Goal: Task Accomplishment & Management: Complete application form

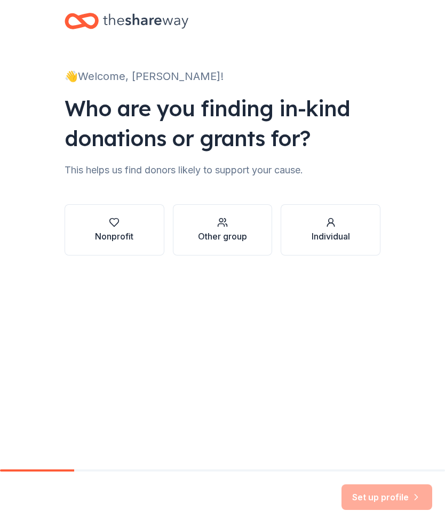
click at [112, 228] on div "Nonprofit" at bounding box center [114, 230] width 38 height 26
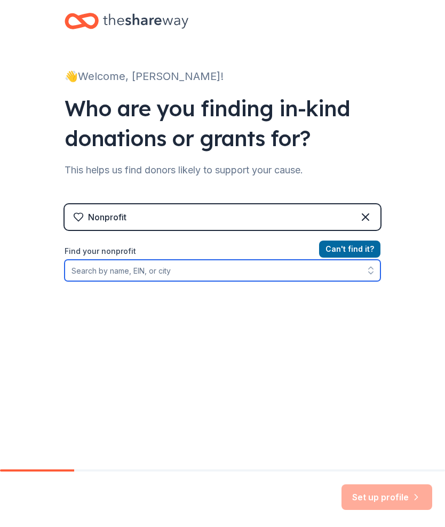
click at [286, 263] on input "Find your nonprofit" at bounding box center [222, 270] width 316 height 21
type input "Friends of the svpl"
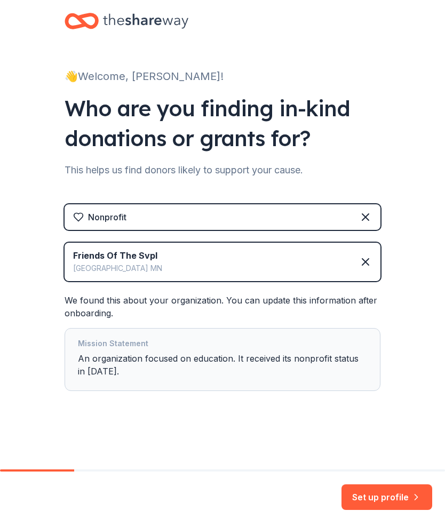
click at [401, 490] on button "Set up profile" at bounding box center [386, 497] width 91 height 26
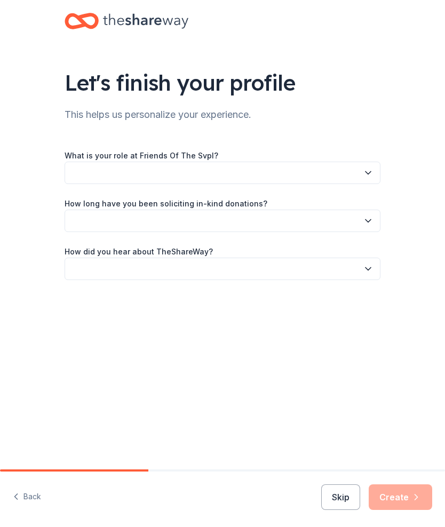
click at [366, 167] on button "button" at bounding box center [222, 173] width 316 height 22
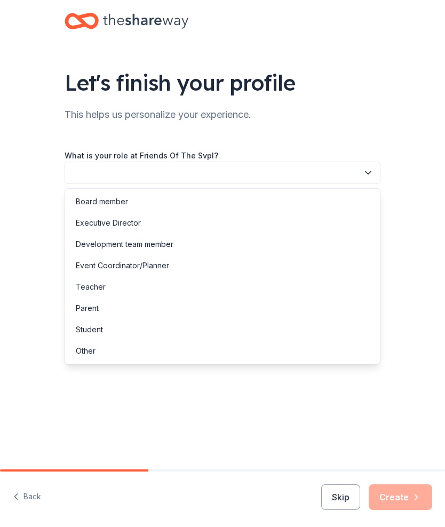
click at [112, 348] on div "Other" at bounding box center [222, 350] width 310 height 21
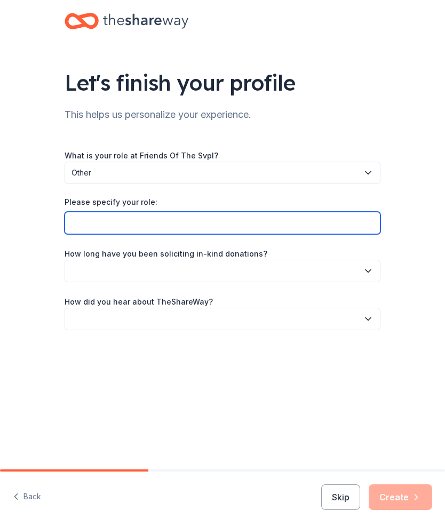
click at [320, 220] on input "Please specify your role:" at bounding box center [222, 223] width 316 height 22
type input "President"
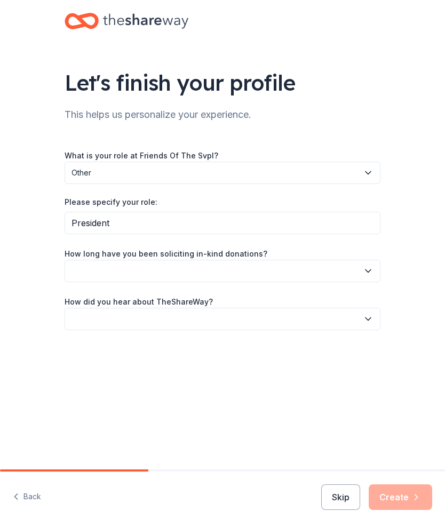
click at [365, 268] on icon "button" at bounding box center [367, 270] width 11 height 11
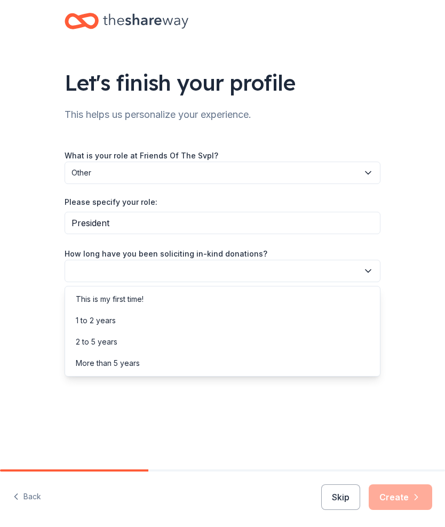
click at [108, 322] on div "1 to 2 years" at bounding box center [96, 320] width 40 height 13
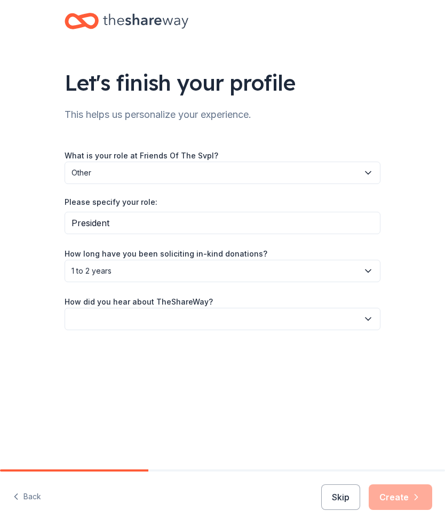
click at [400, 303] on div "Let's finish your profile This helps us personalize your experience. What is yo…" at bounding box center [222, 190] width 445 height 381
click at [369, 313] on icon "button" at bounding box center [367, 318] width 11 height 11
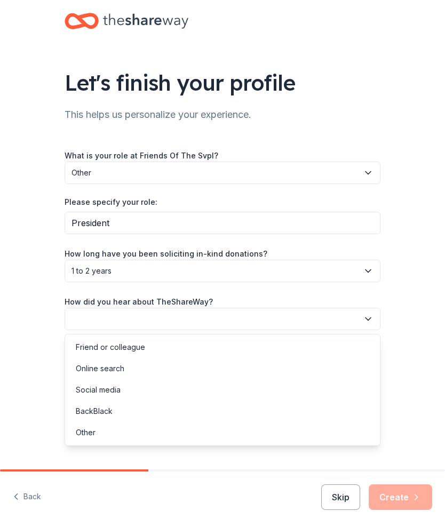
click at [117, 389] on div "Social media" at bounding box center [98, 389] width 45 height 13
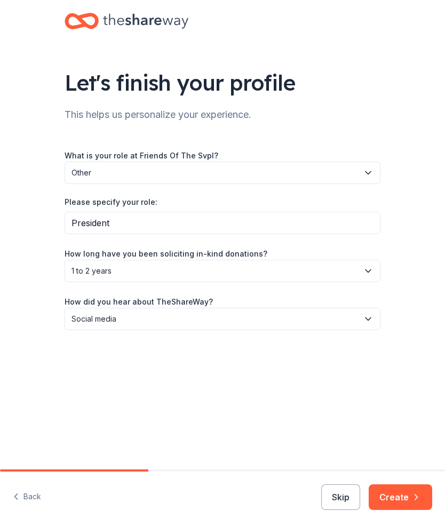
click at [411, 489] on button "Create" at bounding box center [399, 497] width 63 height 26
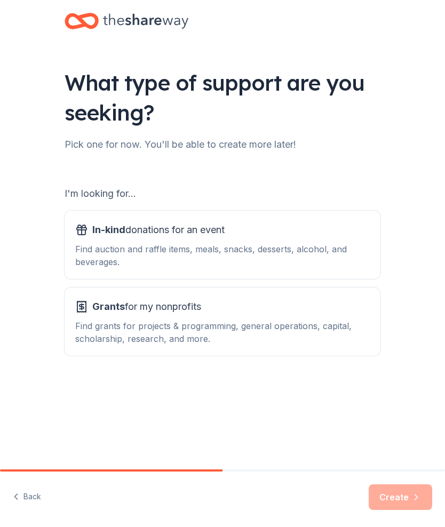
click at [324, 245] on div "Find auction and raffle items, meals, snacks, desserts, alcohol, and beverages." at bounding box center [222, 256] width 294 height 26
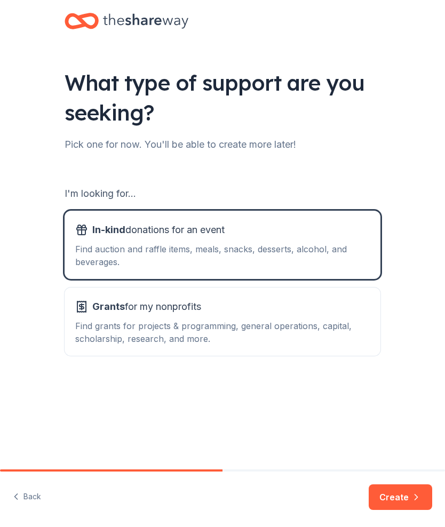
click at [406, 495] on button "Create" at bounding box center [399, 497] width 63 height 26
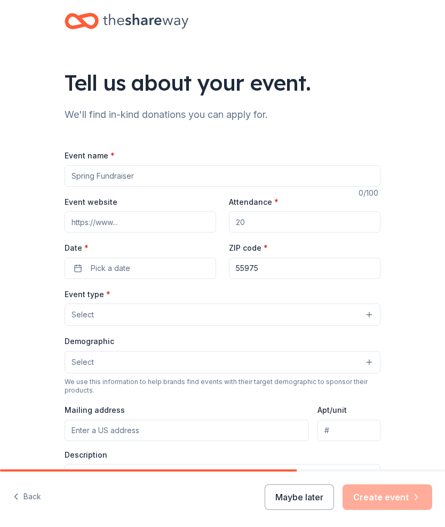
click at [177, 174] on input "Event name *" at bounding box center [222, 175] width 316 height 21
type input "Friends Night Out"
click at [321, 222] on input "Attendance *" at bounding box center [304, 221] width 151 height 21
click at [284, 221] on input "Attendance *" at bounding box center [304, 221] width 151 height 21
type input "50"
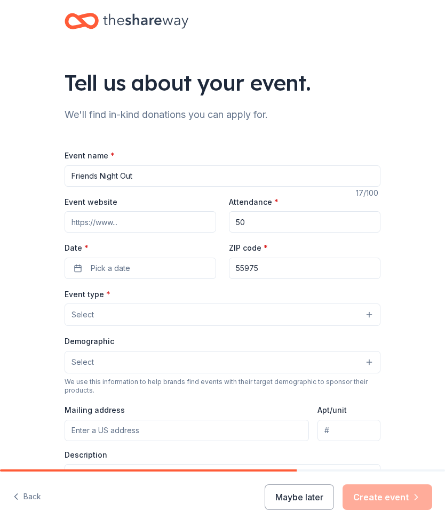
click at [177, 262] on button "Pick a date" at bounding box center [139, 267] width 151 height 21
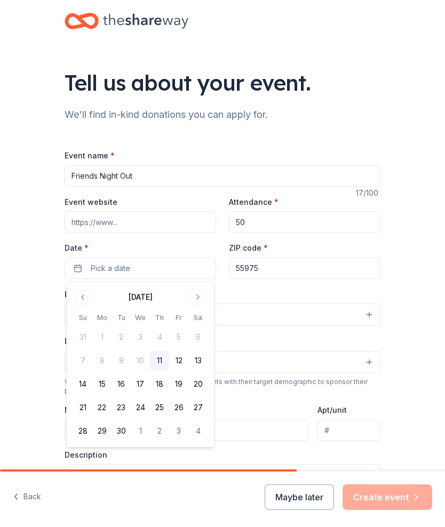
click at [196, 294] on button "Go to next month" at bounding box center [197, 296] width 15 height 15
click at [162, 407] on button "23" at bounding box center [159, 407] width 19 height 19
click at [428, 253] on div "Tell us about your event. We'll find in-kind donations you can apply for. Event…" at bounding box center [222, 346] width 445 height 692
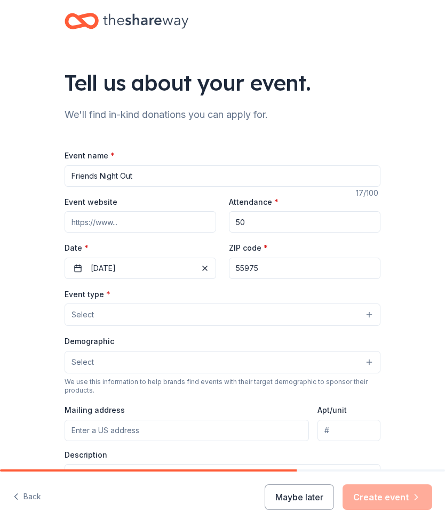
click at [293, 320] on button "Select" at bounding box center [222, 314] width 316 height 22
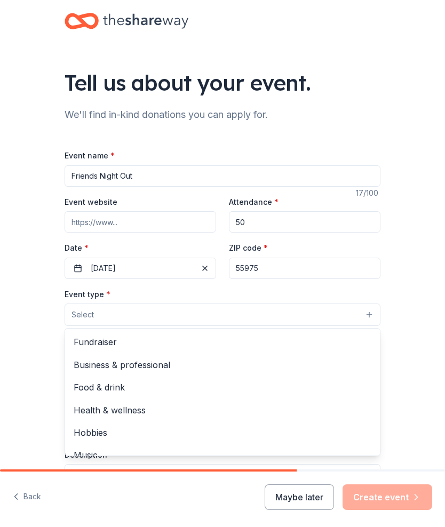
click at [102, 340] on span "Fundraiser" at bounding box center [222, 342] width 297 height 14
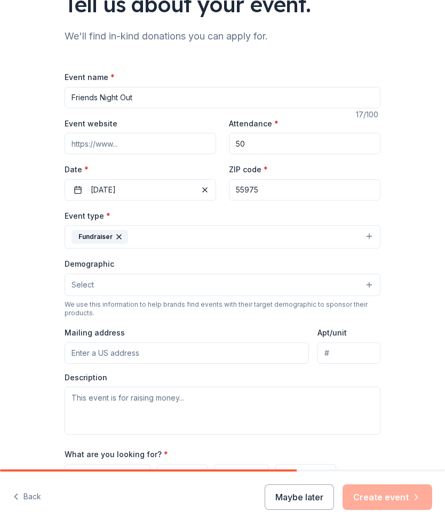
scroll to position [78, 0]
click at [312, 285] on button "Select" at bounding box center [222, 284] width 316 height 22
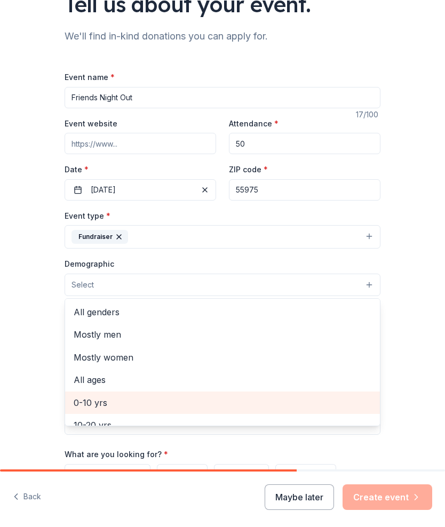
click at [344, 401] on span "0-10 yrs" at bounding box center [222, 402] width 297 height 14
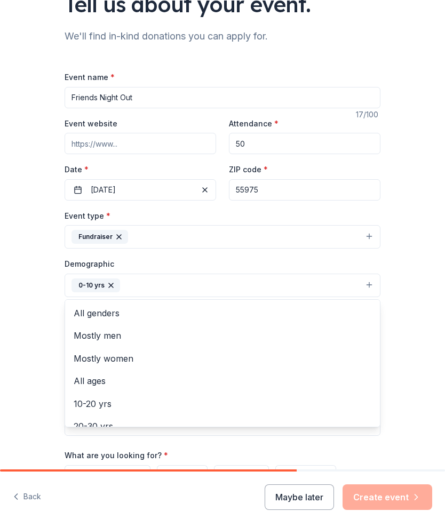
scroll to position [0, 0]
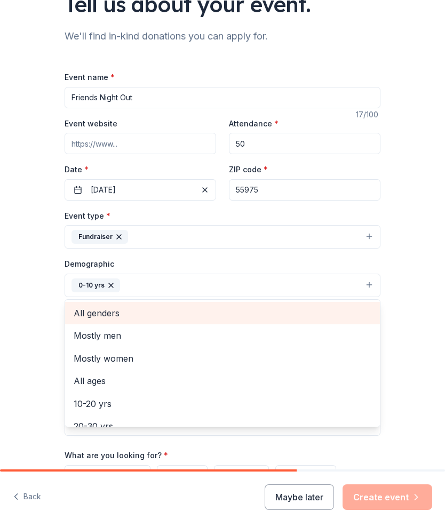
click at [100, 311] on span "All genders" at bounding box center [222, 313] width 297 height 14
click at [107, 286] on icon "button" at bounding box center [111, 285] width 9 height 9
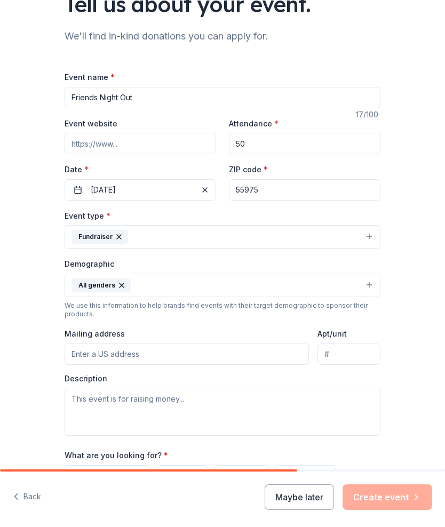
click at [265, 353] on input "Mailing address" at bounding box center [186, 353] width 244 height 21
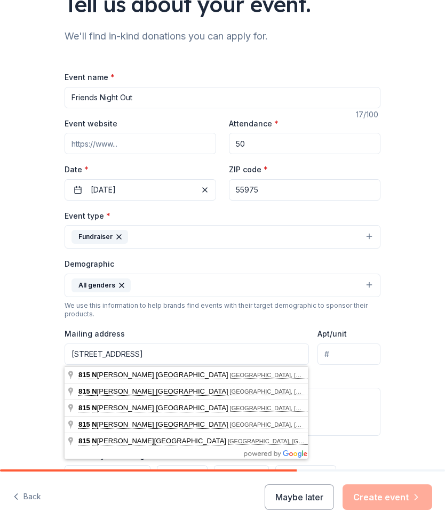
type input "815 North Broadway Avenue, Spring Valley, MN, 55975"
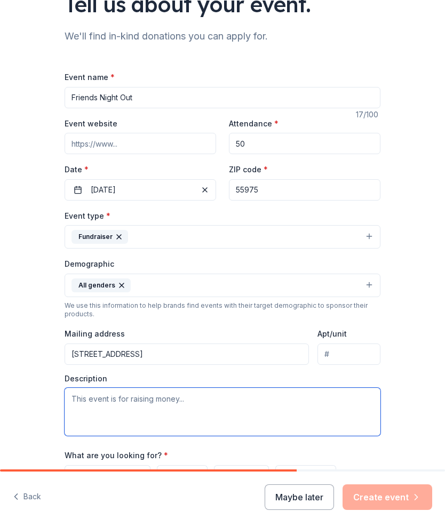
click at [278, 406] on textarea at bounding box center [222, 412] width 316 height 48
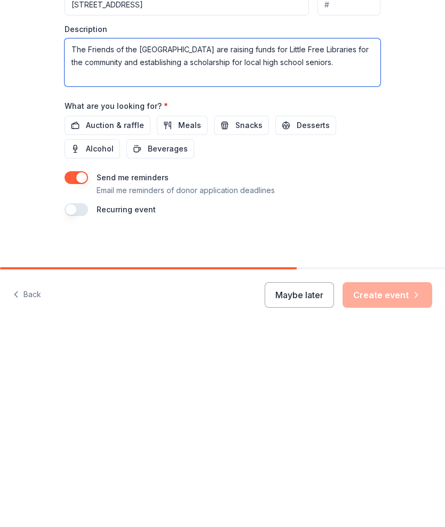
scroll to position [227, 0]
type textarea "The Friends of the Spring Valley Public Library are raising funds for Little Fr…"
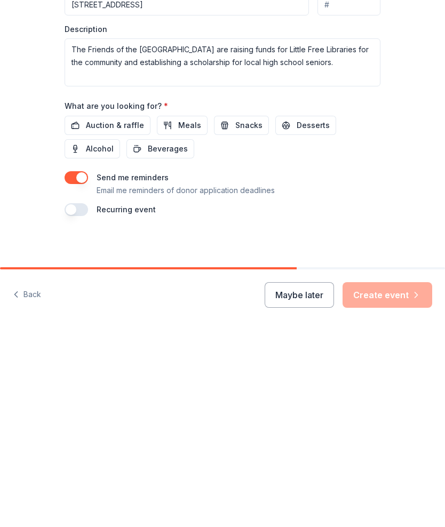
click at [114, 321] on span "Auction & raffle" at bounding box center [115, 327] width 58 height 13
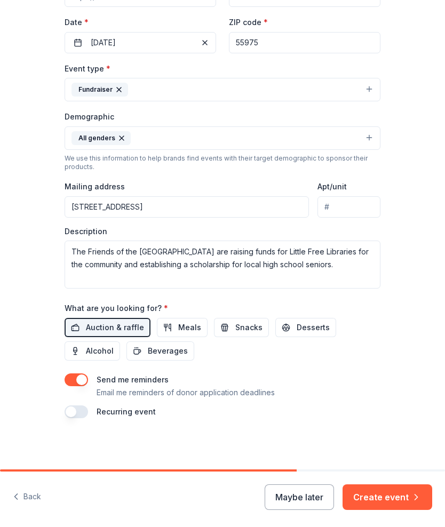
click at [313, 326] on span "Desserts" at bounding box center [312, 327] width 33 height 13
click at [398, 492] on button "Create event" at bounding box center [387, 497] width 90 height 26
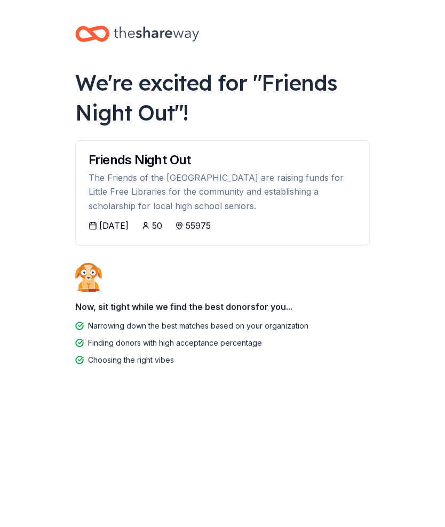
click at [123, 228] on div "10/22/2025" at bounding box center [113, 225] width 29 height 13
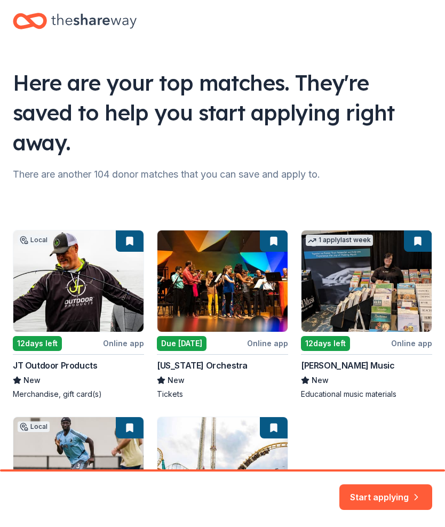
click at [306, 166] on div "There are another 104 donor matches that you can save and apply to." at bounding box center [222, 174] width 419 height 17
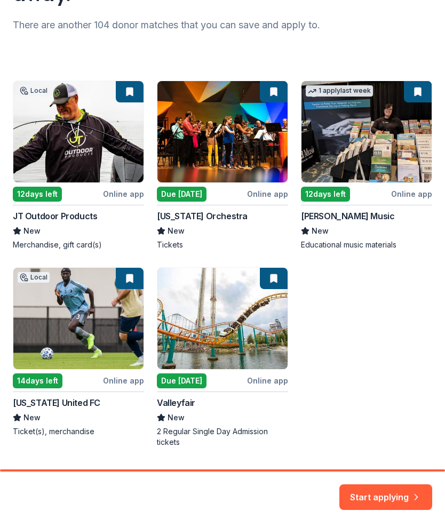
scroll to position [149, 0]
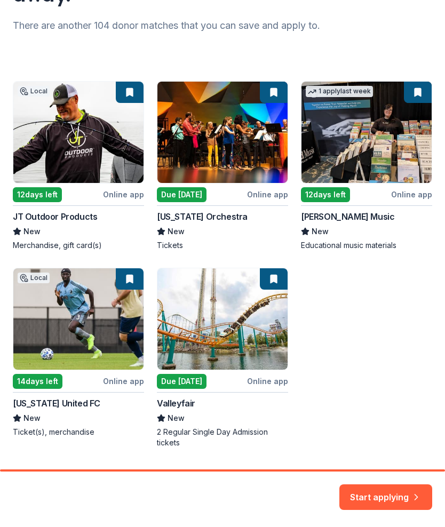
click at [391, 495] on button "Start applying" at bounding box center [385, 492] width 93 height 26
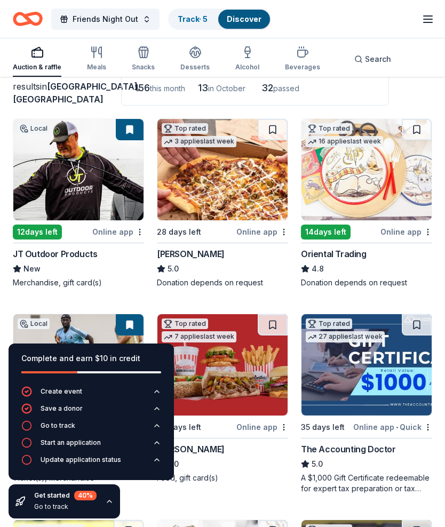
scroll to position [77, 0]
click at [391, 259] on div "Oriental Trading" at bounding box center [366, 254] width 131 height 13
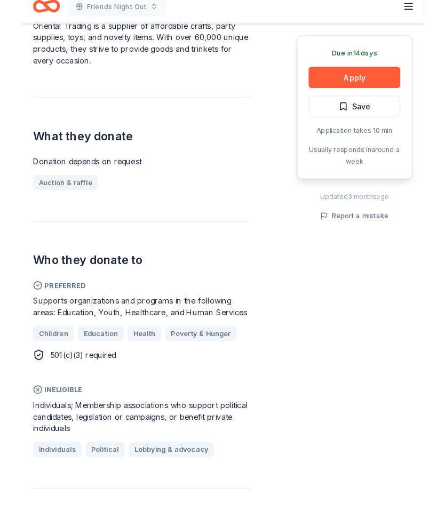
scroll to position [350, 0]
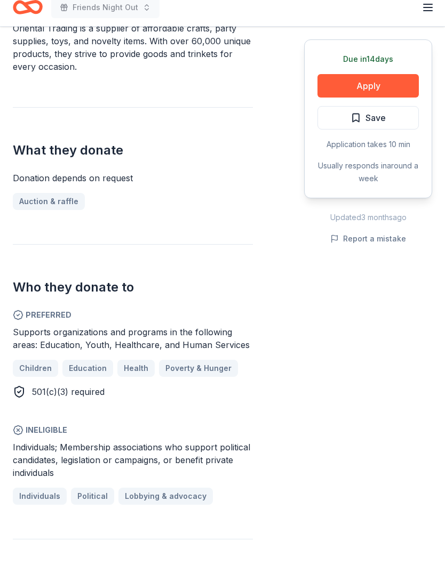
click at [33, 374] on span "Children" at bounding box center [35, 380] width 33 height 13
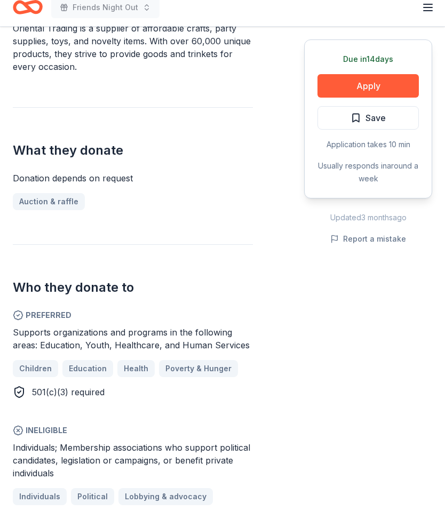
scroll to position [406, 0]
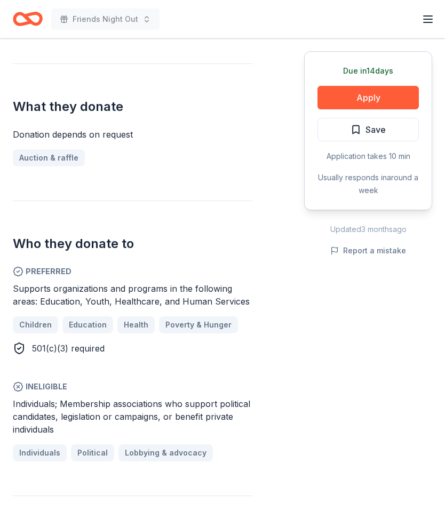
click at [391, 90] on button "Apply" at bounding box center [367, 97] width 101 height 23
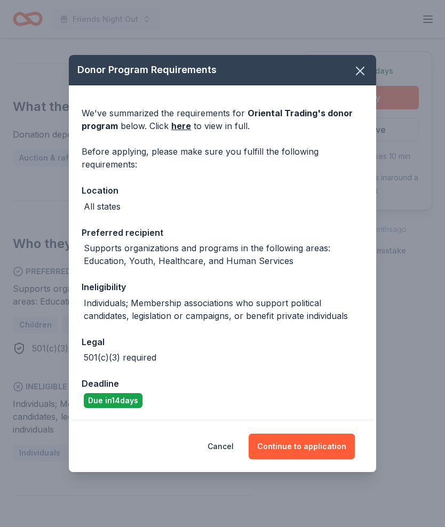
click at [181, 128] on link "here" at bounding box center [181, 125] width 20 height 13
